Goal: Transaction & Acquisition: Subscribe to service/newsletter

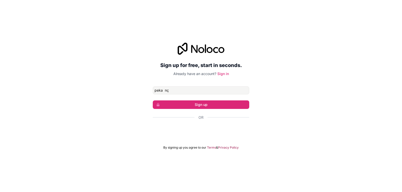
type input "peka nç"
click at [153, 101] on button "Sign up" at bounding box center [201, 105] width 97 height 9
click at [198, 120] on div "Or" at bounding box center [201, 117] width 97 height 5
click at [193, 106] on button "Sign up" at bounding box center [201, 105] width 97 height 9
click at [181, 82] on div "Sign up for free, start in seconds. Already have an account? Sign in peka nç Si…" at bounding box center [201, 96] width 97 height 107
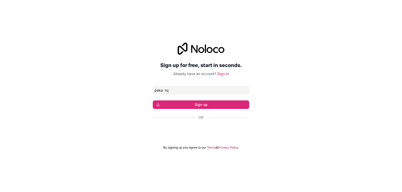
click at [259, 20] on div "Sign up for free, start in seconds. Already have an account? Sign in peka nç Si…" at bounding box center [201, 96] width 402 height 192
click at [182, 89] on input "peka nç" at bounding box center [201, 90] width 97 height 8
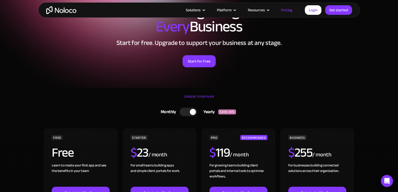
scroll to position [25, 0]
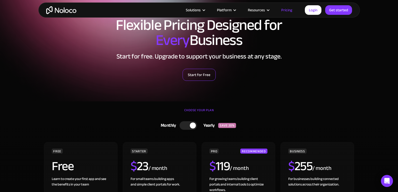
click at [202, 75] on link "Start for Free" at bounding box center [199, 75] width 33 height 12
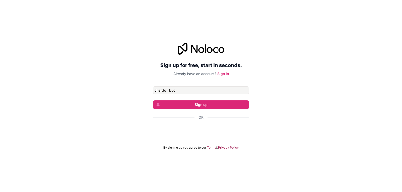
type input "chardo buo"
click at [211, 145] on form "chardo buo Sign up Or By signing up you agree to our Terms & Privacy Policy" at bounding box center [201, 117] width 97 height 63
click at [173, 100] on form "chardo buo Sign up Or By signing up you agree to our Terms & Privacy Policy" at bounding box center [201, 117] width 97 height 63
click at [175, 100] on form "chardo buo Sign up Or By signing up you agree to our Terms & Privacy Policy" at bounding box center [201, 117] width 97 height 63
